Goal: Task Accomplishment & Management: Manage account settings

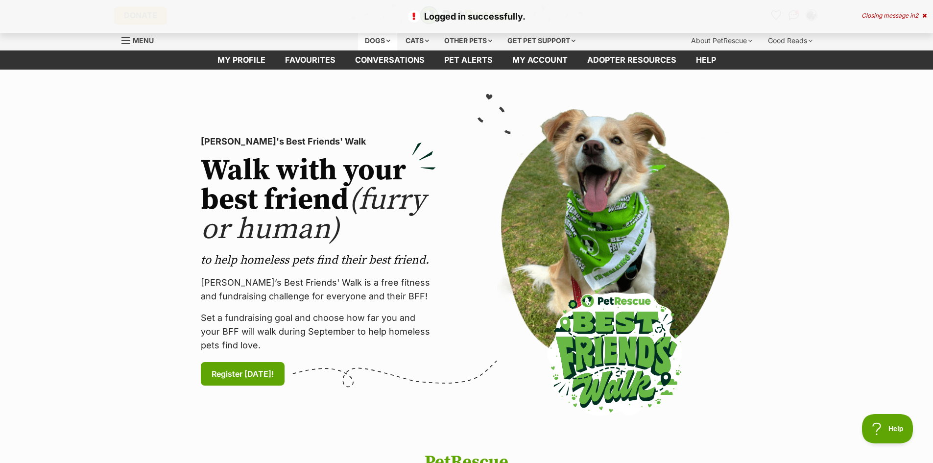
click at [369, 40] on div "Dogs" at bounding box center [377, 41] width 39 height 20
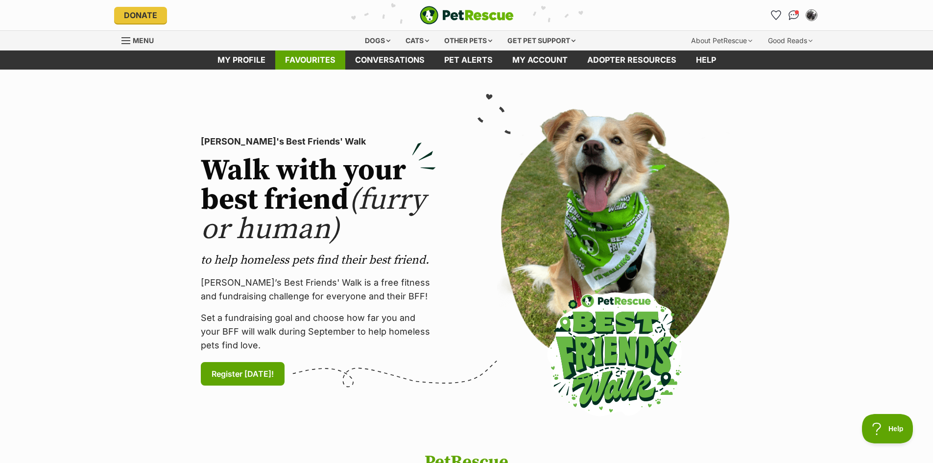
click at [316, 59] on link "Favourites" at bounding box center [310, 59] width 70 height 19
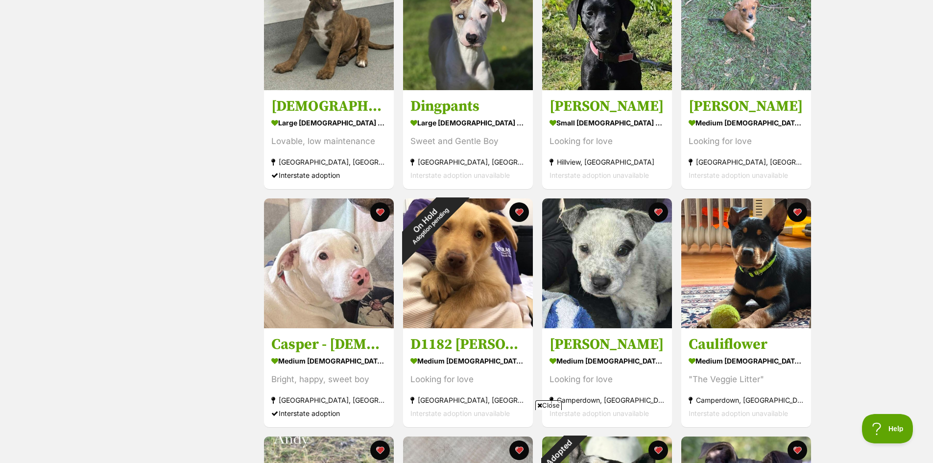
scroll to position [490, 0]
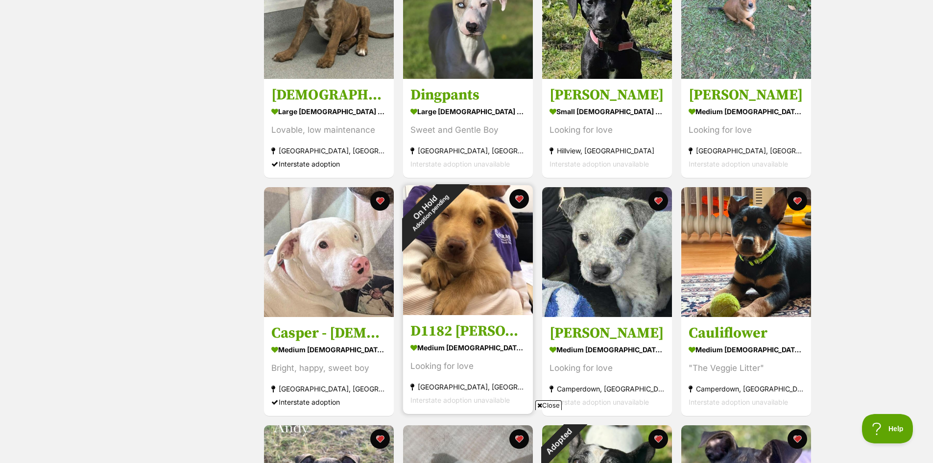
click at [474, 265] on img at bounding box center [468, 250] width 130 height 130
click at [517, 199] on button "favourite" at bounding box center [519, 199] width 22 height 22
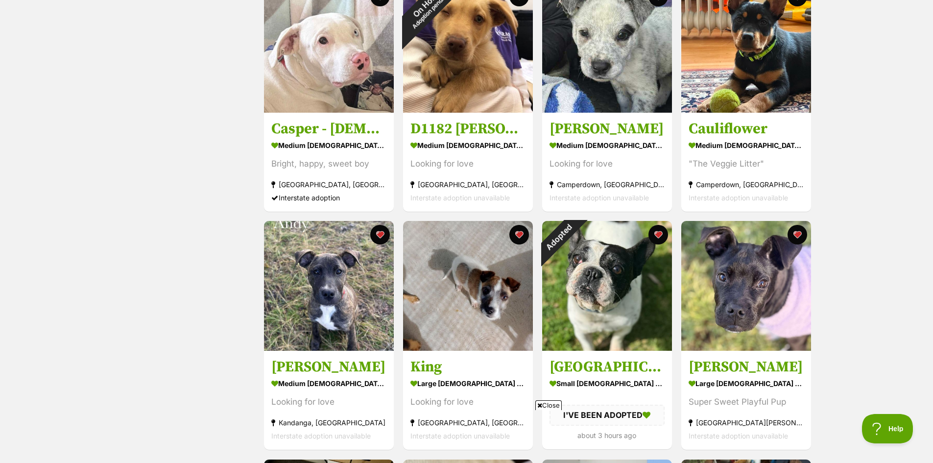
scroll to position [783, 0]
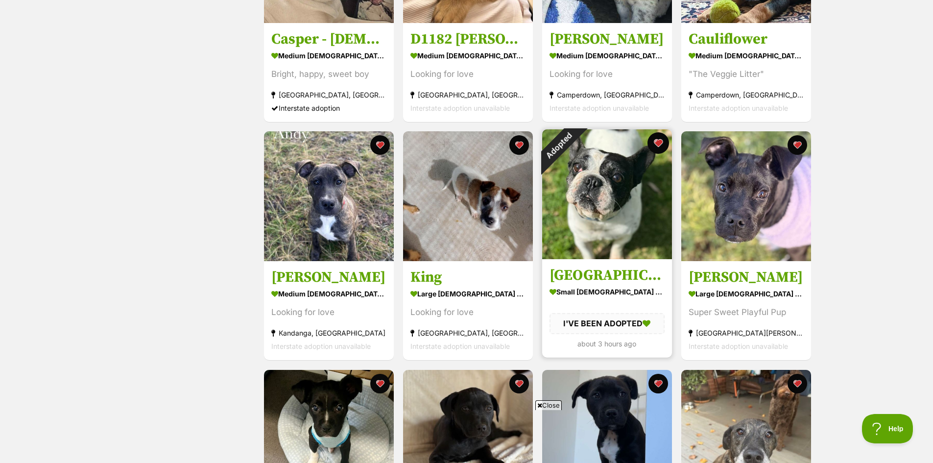
click at [661, 141] on button "favourite" at bounding box center [658, 143] width 22 height 22
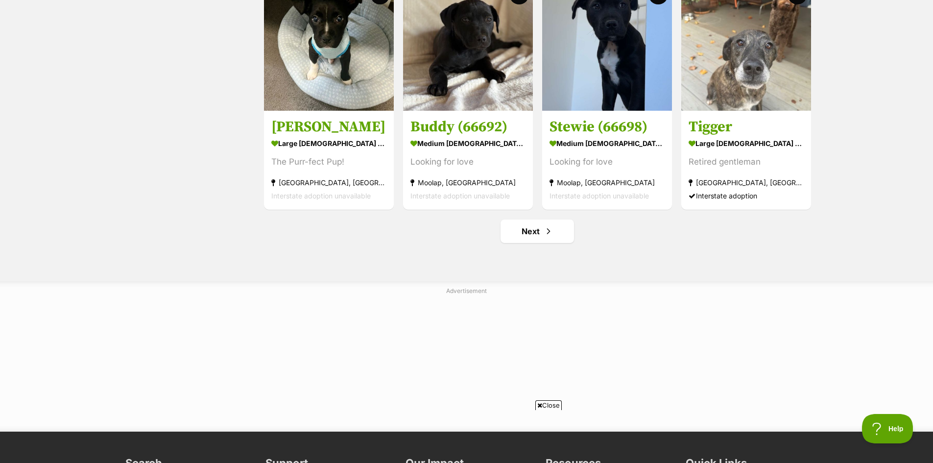
scroll to position [1175, 0]
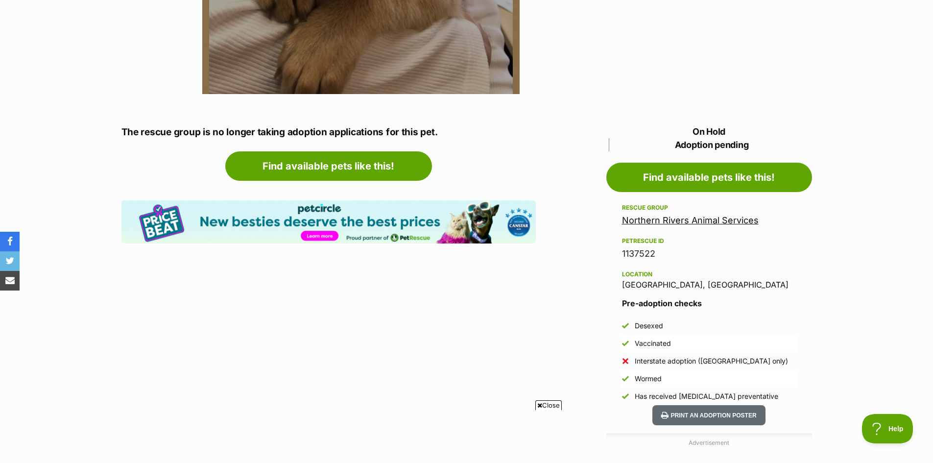
scroll to position [441, 0]
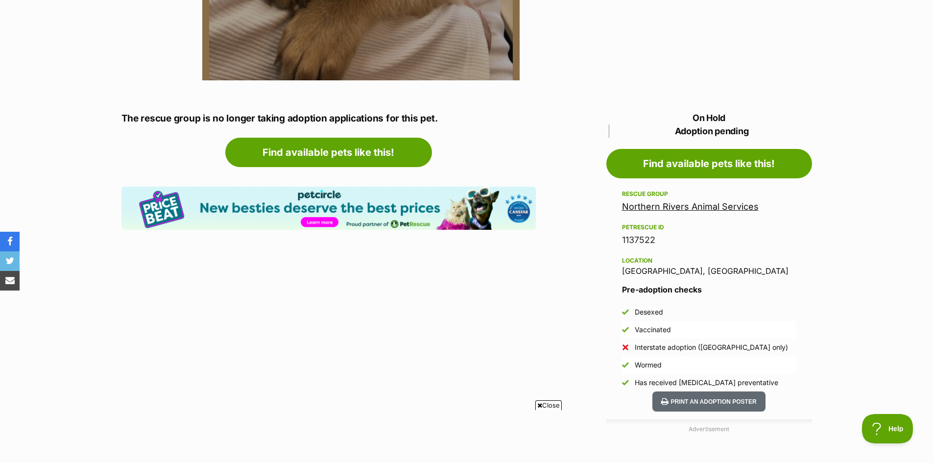
click at [684, 208] on link "Northern Rivers Animal Services" at bounding box center [690, 206] width 137 height 10
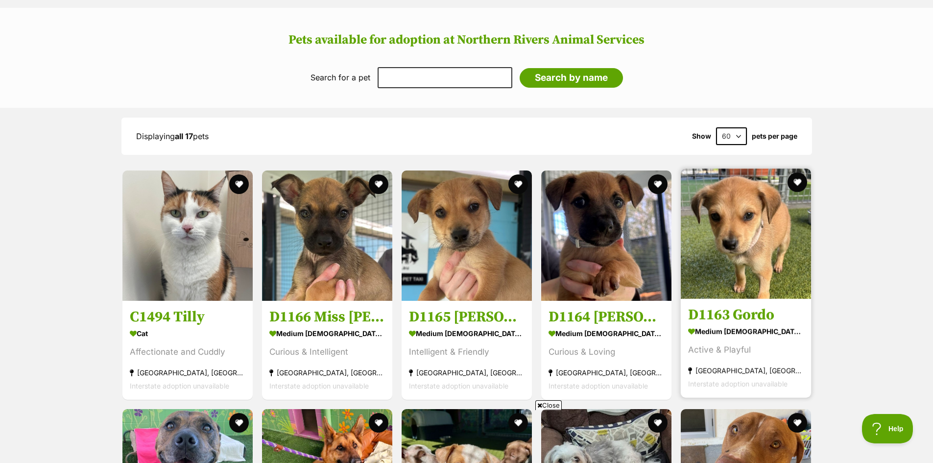
scroll to position [881, 0]
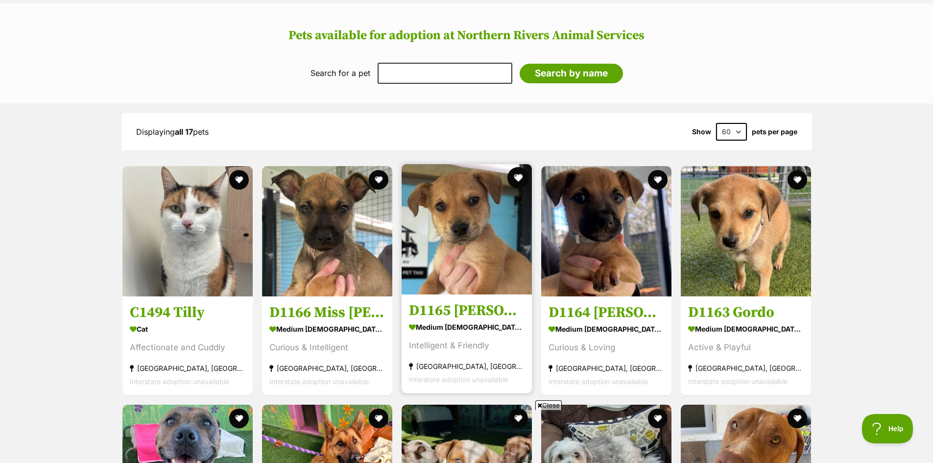
click at [518, 179] on button "favourite" at bounding box center [518, 178] width 22 height 22
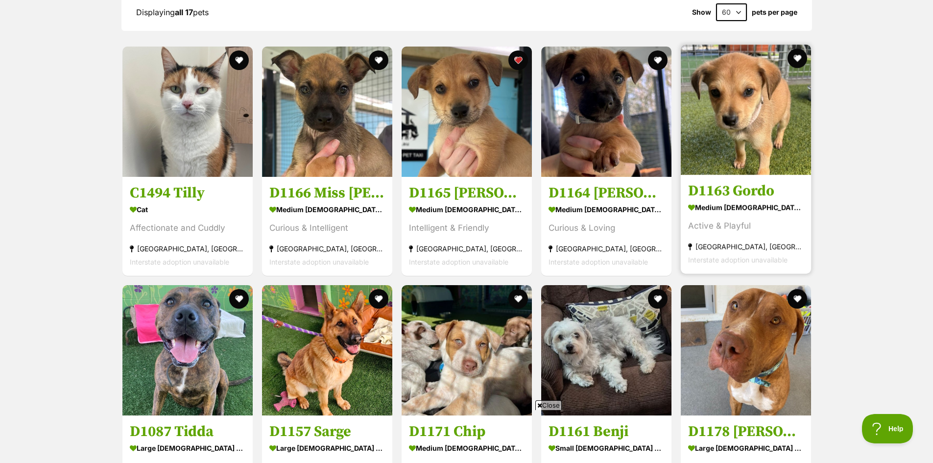
scroll to position [930, 0]
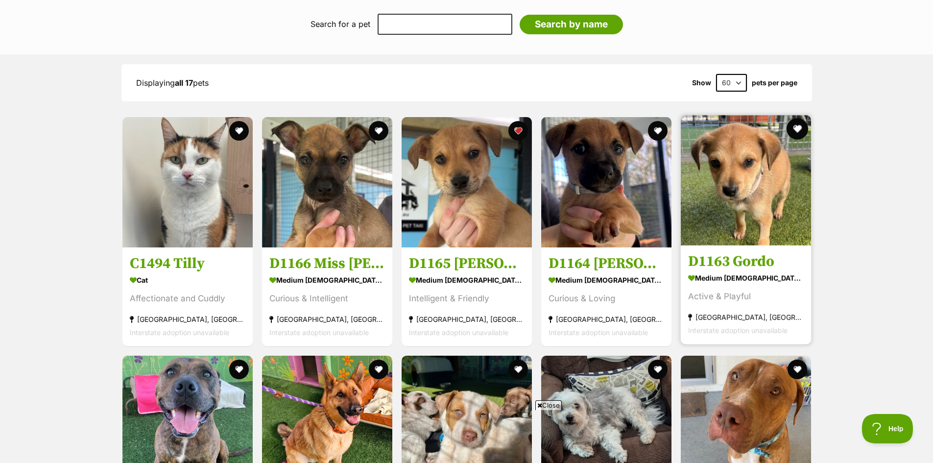
click at [795, 132] on button "favourite" at bounding box center [797, 129] width 22 height 22
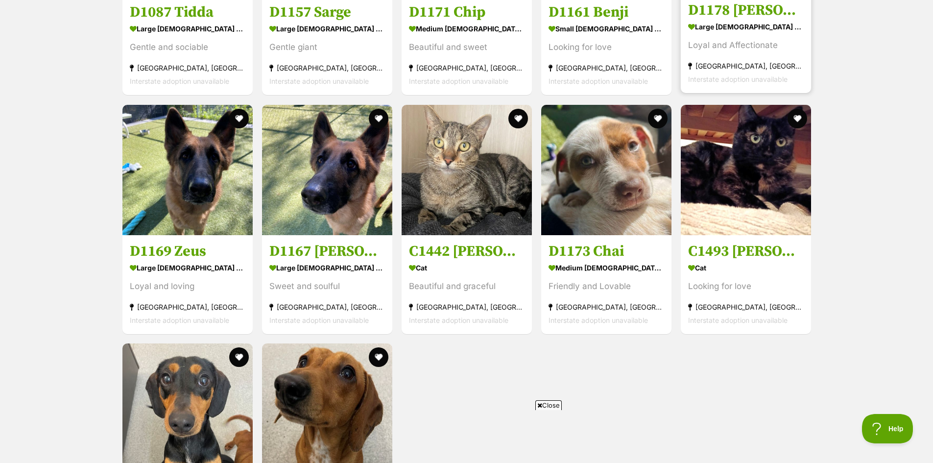
scroll to position [1567, 0]
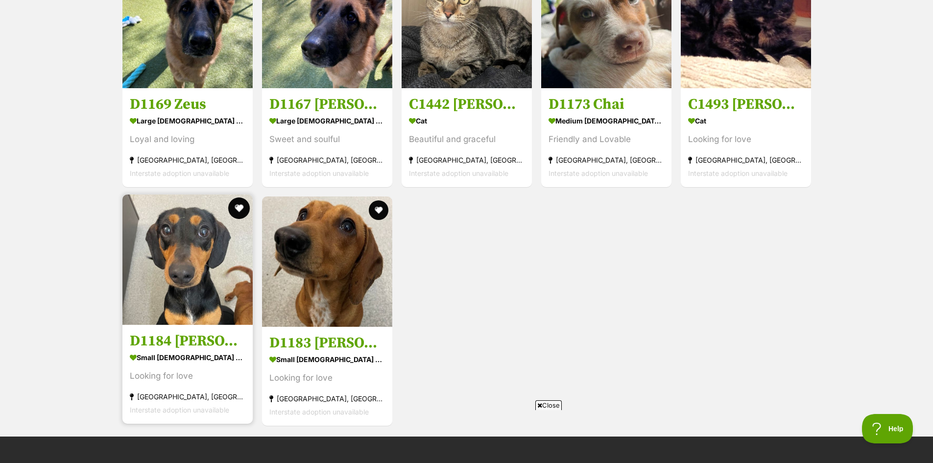
click at [238, 210] on button "favourite" at bounding box center [239, 208] width 22 height 22
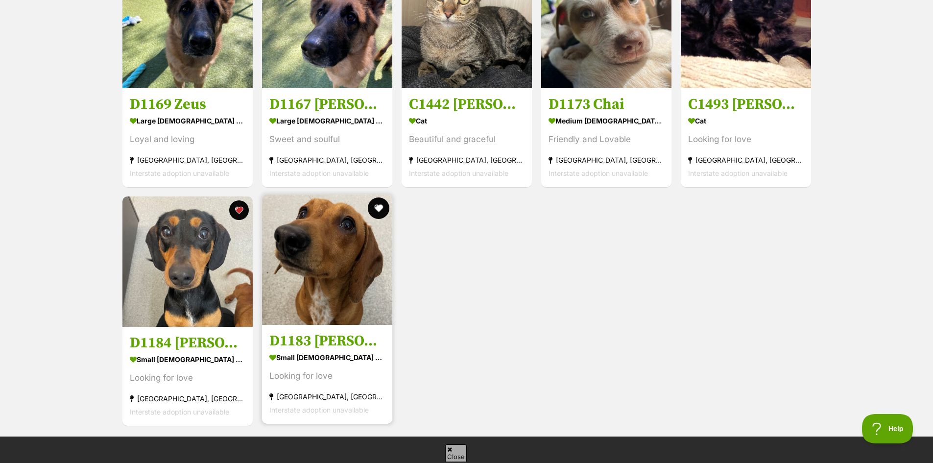
click at [381, 208] on button "favourite" at bounding box center [379, 208] width 22 height 22
click at [327, 248] on img at bounding box center [327, 259] width 130 height 130
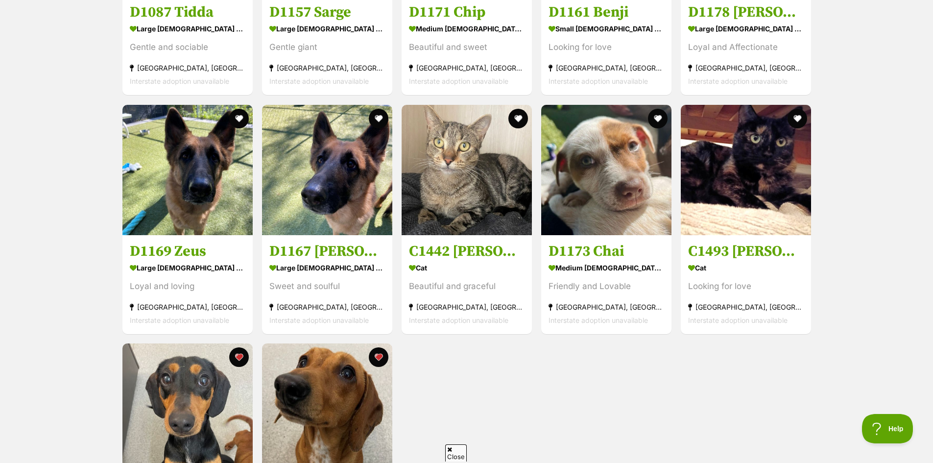
scroll to position [0, 0]
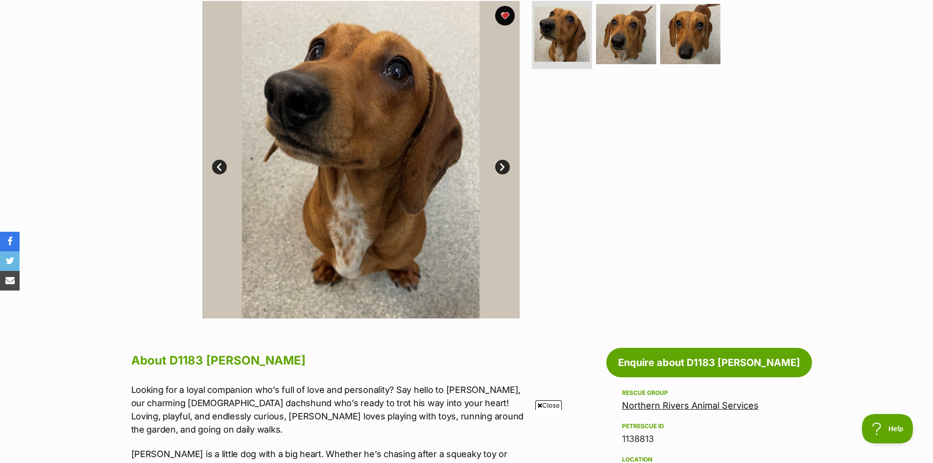
scroll to position [196, 0]
